Goal: Information Seeking & Learning: Learn about a topic

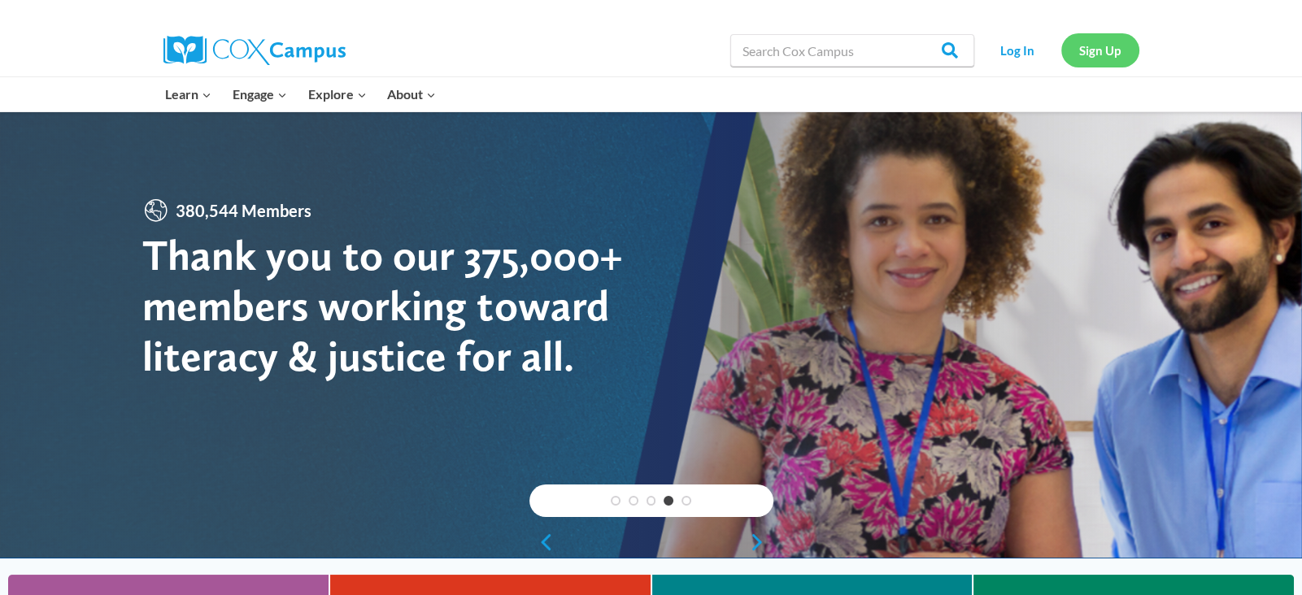
click at [1114, 58] on link "Sign Up" at bounding box center [1100, 49] width 78 height 33
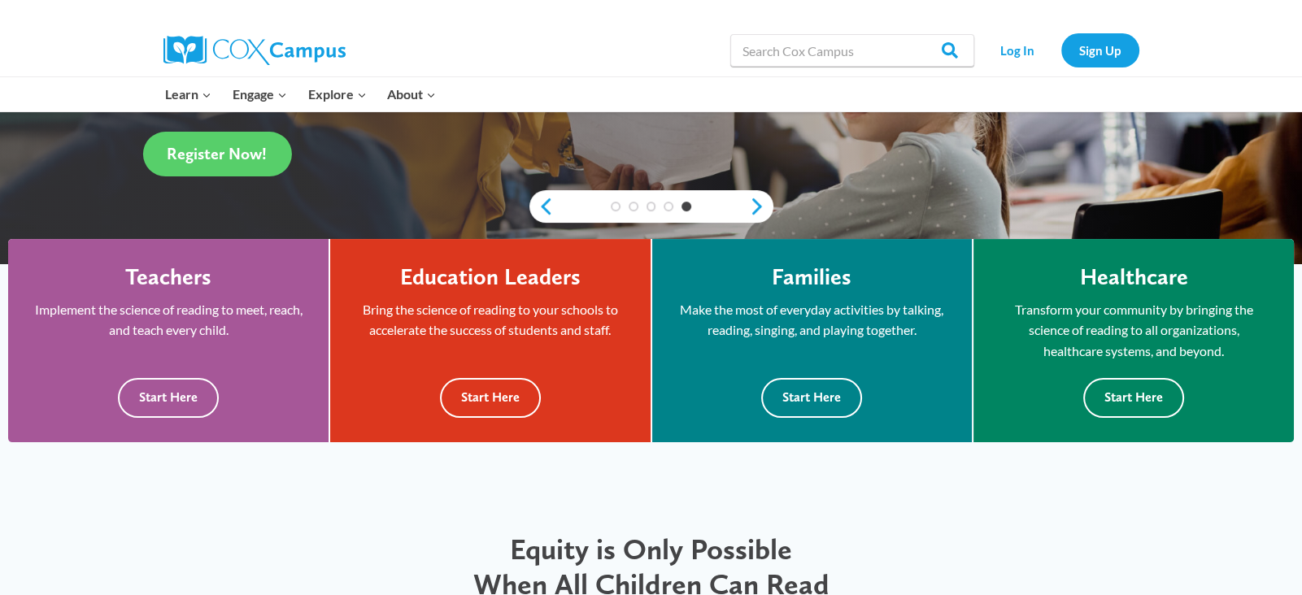
scroll to position [277, 0]
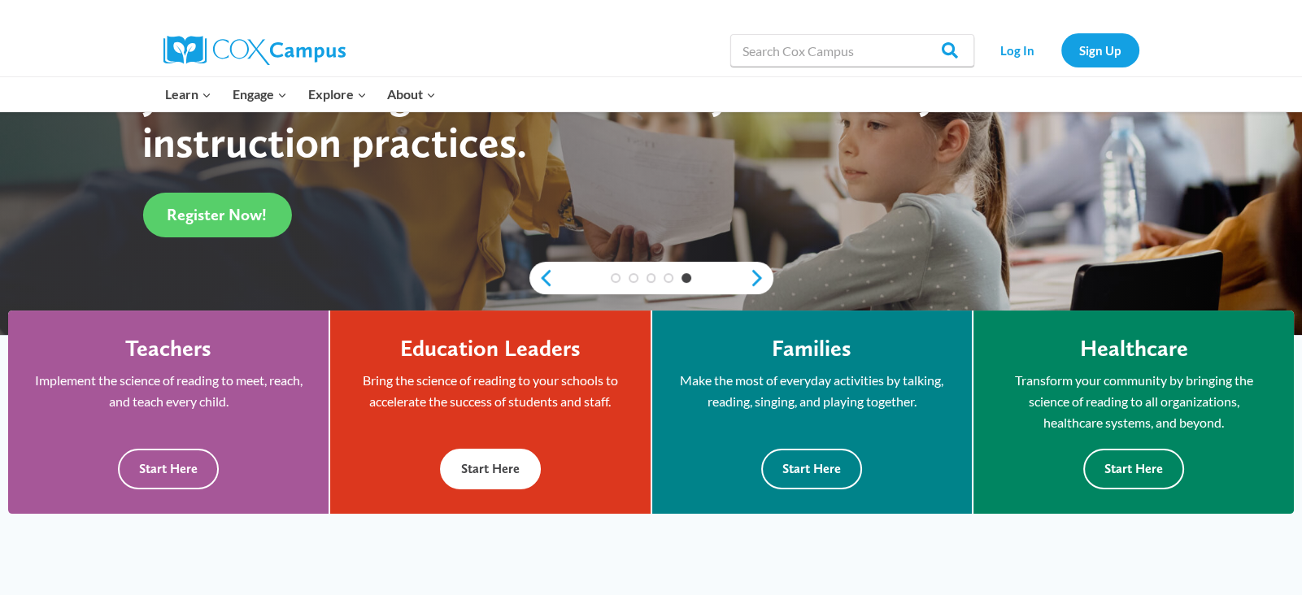
click at [499, 464] on button "Start Here" at bounding box center [490, 469] width 101 height 40
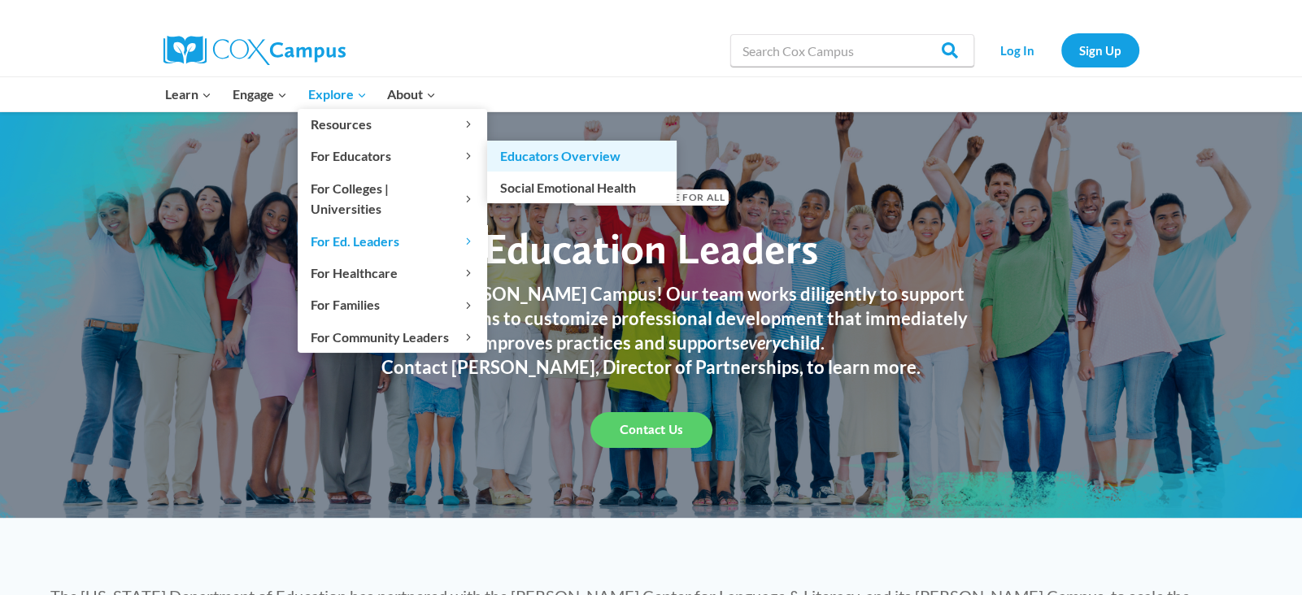
click at [509, 155] on link "Educators Overview" at bounding box center [581, 156] width 189 height 31
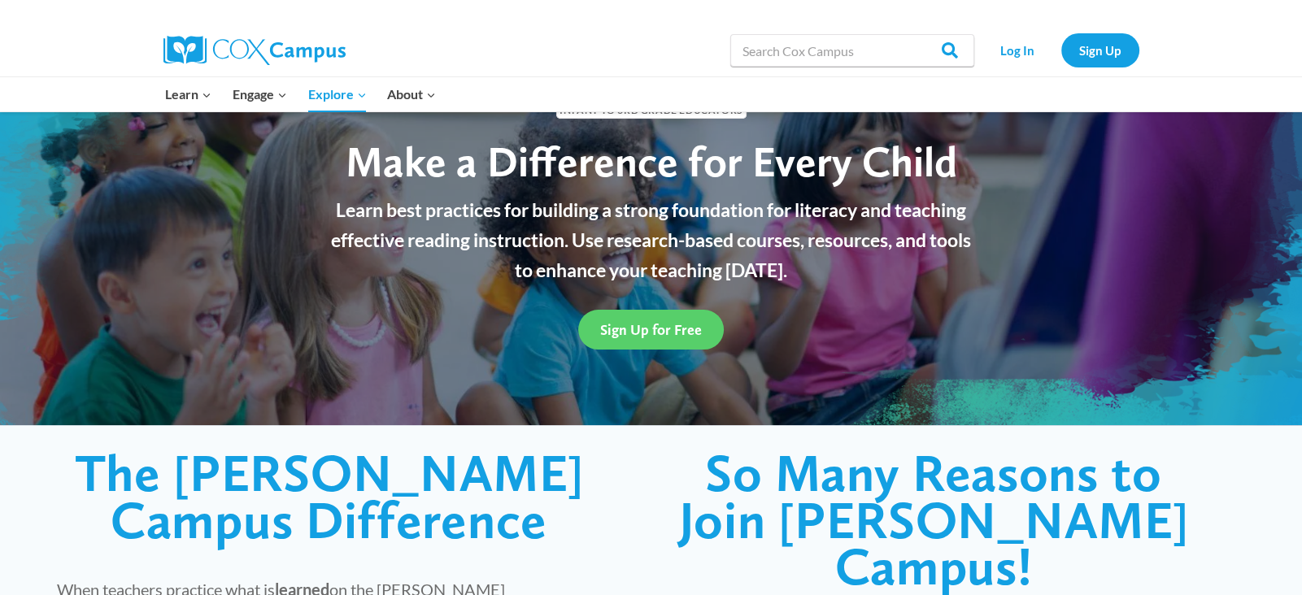
scroll to position [97, 0]
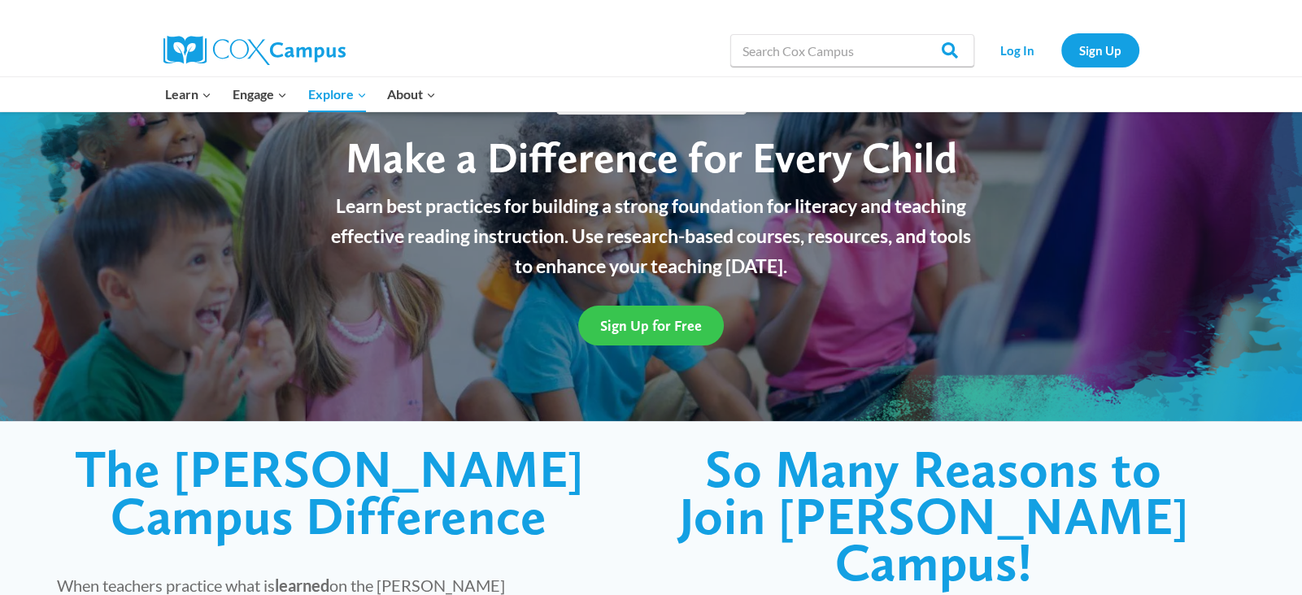
click at [629, 335] on link "Sign Up for Free" at bounding box center [651, 326] width 146 height 40
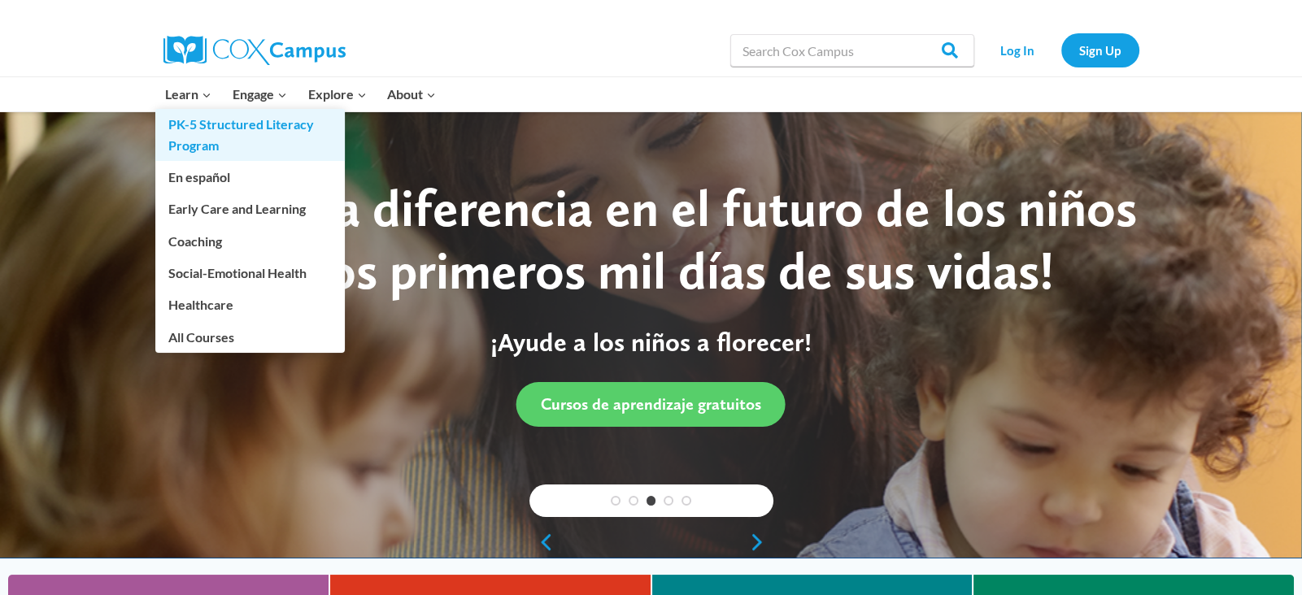
click at [195, 124] on link "PK-5 Structured Literacy Program" at bounding box center [249, 135] width 189 height 52
